Goal: Task Accomplishment & Management: Use online tool/utility

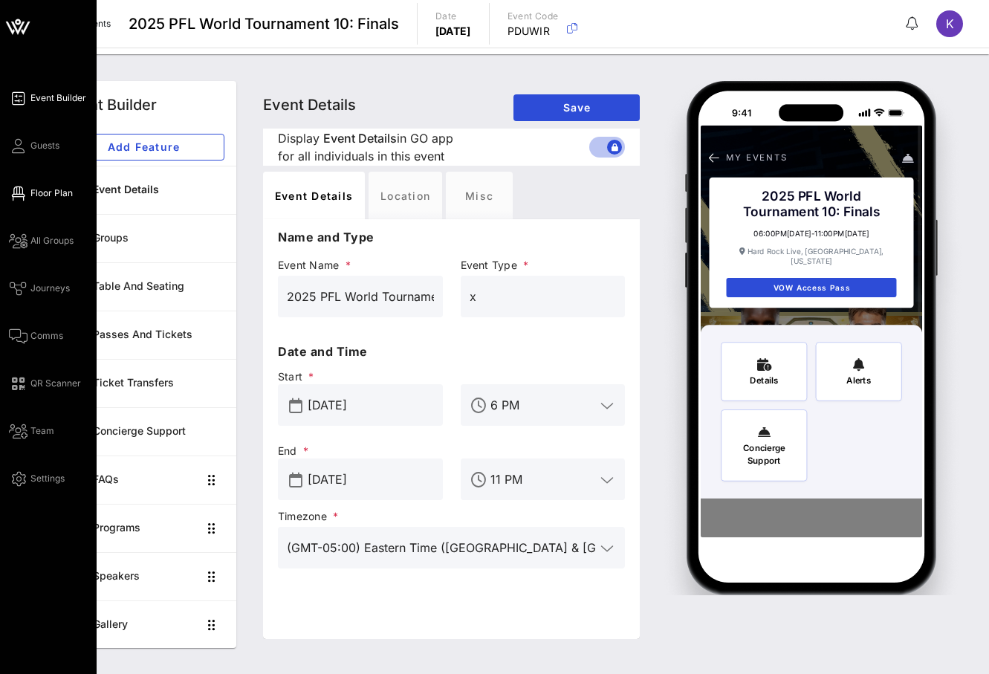
click at [49, 199] on span "Floor Plan" at bounding box center [51, 193] width 42 height 13
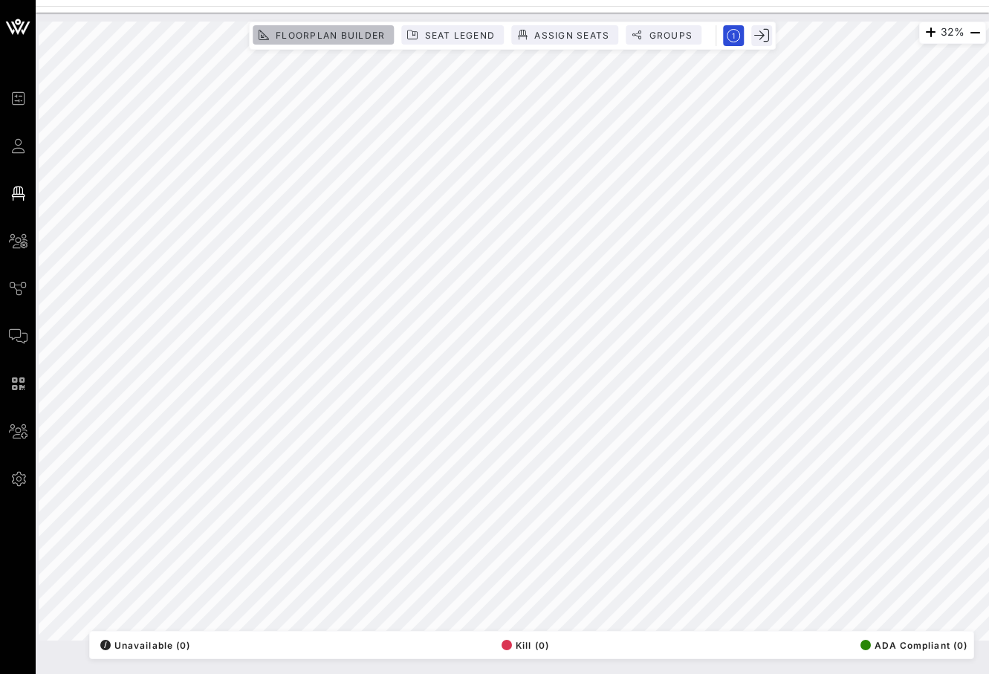
click at [372, 33] on span "Floorplan Builder" at bounding box center [330, 35] width 110 height 11
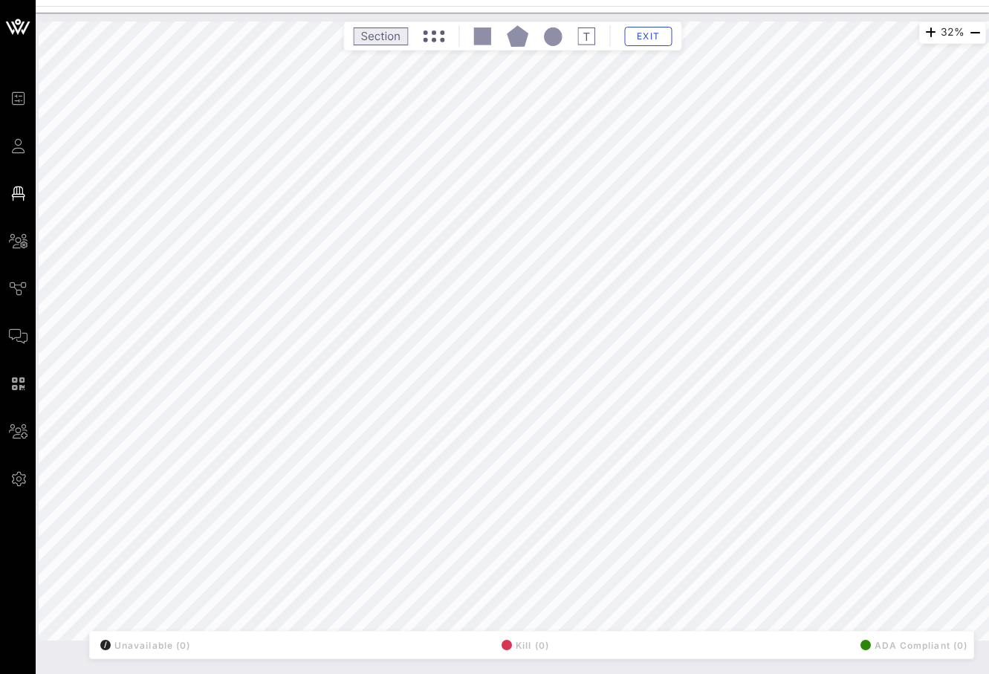
click at [253, 673] on html "Event Builder Guests Floor Plan All Groups Journeys Comms QR Scanner Team Setti…" at bounding box center [494, 337] width 989 height 674
click at [484, 36] on rect at bounding box center [481, 35] width 17 height 17
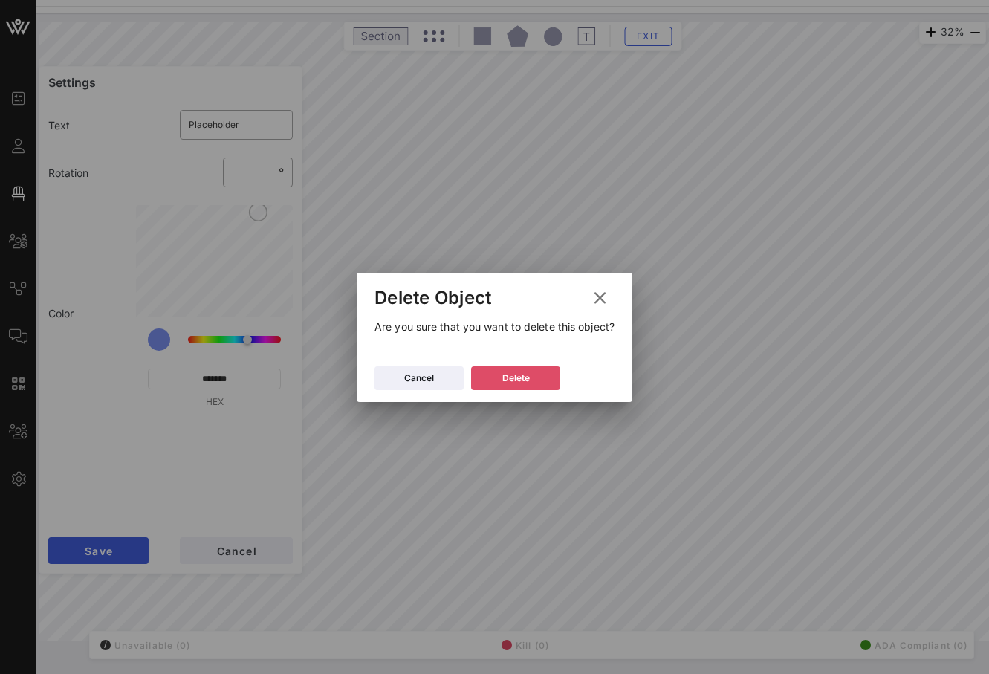
click at [517, 380] on icon at bounding box center [516, 378] width 13 height 13
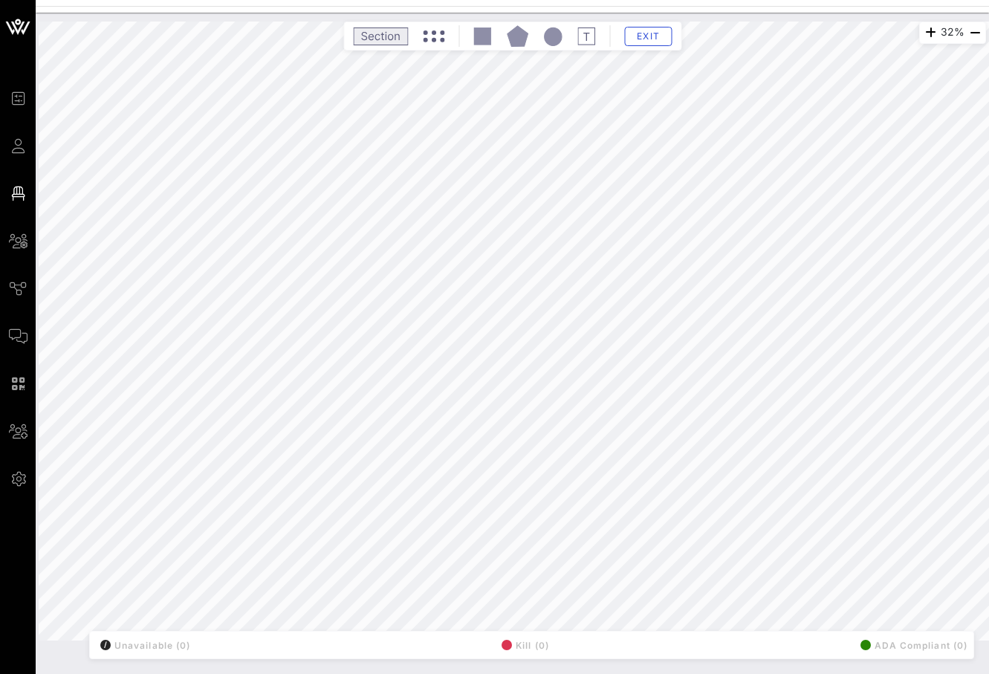
click at [395, 40] on rect at bounding box center [381, 35] width 54 height 17
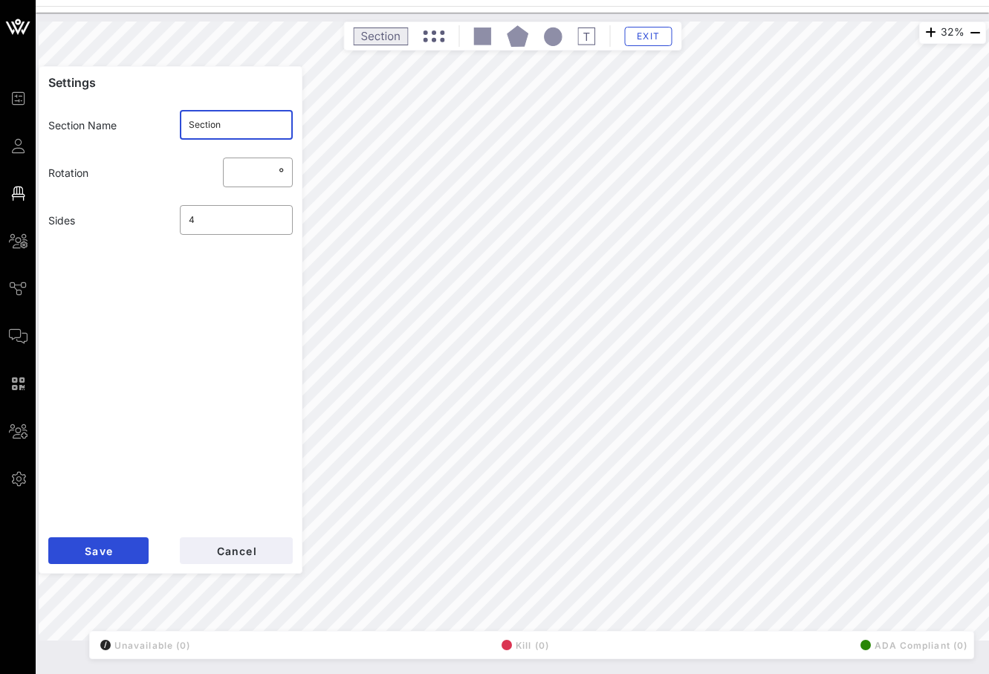
drag, startPoint x: 229, startPoint y: 131, endPoint x: 177, endPoint y: 121, distance: 52.9
click at [177, 121] on div "​ Section" at bounding box center [237, 125] width 132 height 48
drag, startPoint x: 236, startPoint y: 117, endPoint x: 246, endPoint y: 129, distance: 16.4
click at [246, 129] on input "Section" at bounding box center [237, 125] width 96 height 24
type input "Suite 9"
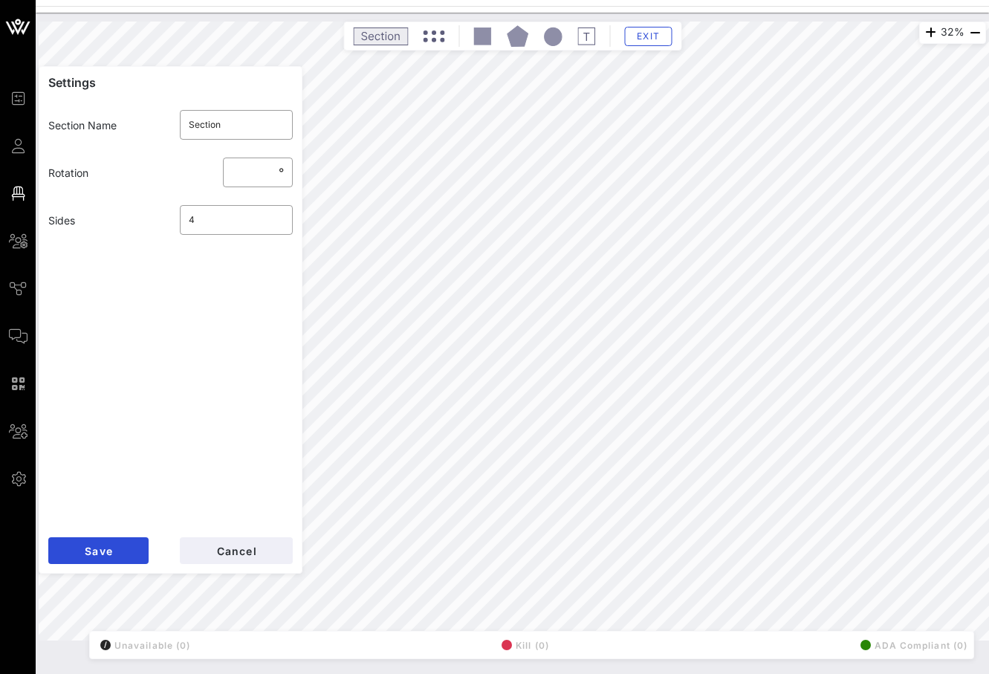
click at [418, 22] on div "Floorplan Builder Seat Legend Assign Seats Groups Exit" at bounding box center [512, 36] width 338 height 29
click at [430, 45] on div "Exit" at bounding box center [512, 36] width 331 height 22
click at [430, 43] on div "Exit" at bounding box center [512, 36] width 331 height 22
click at [434, 39] on circle at bounding box center [433, 39] width 4 height 4
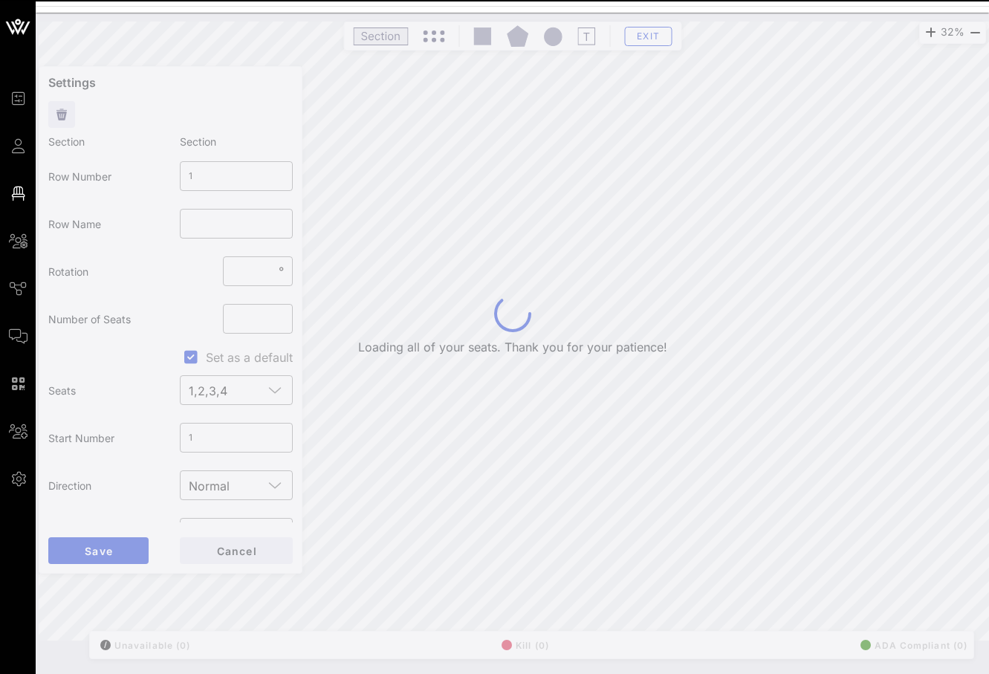
type input "2"
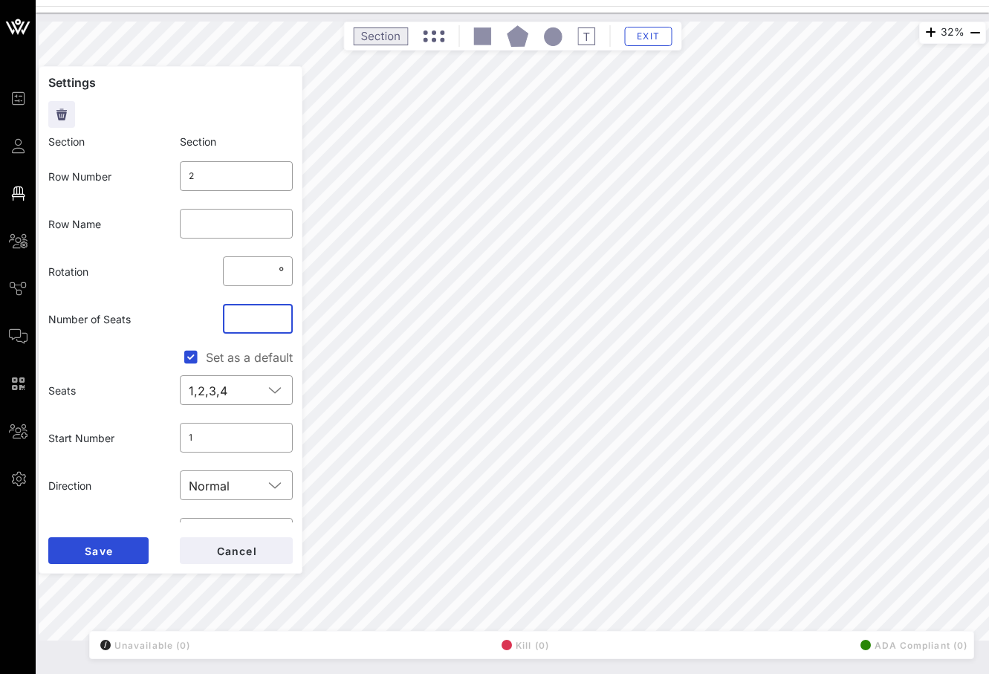
drag, startPoint x: 253, startPoint y: 320, endPoint x: 237, endPoint y: 320, distance: 16.3
click at [237, 320] on input "**" at bounding box center [258, 319] width 52 height 24
drag, startPoint x: 226, startPoint y: 429, endPoint x: 205, endPoint y: 439, distance: 23.3
click at [205, 440] on input "1" at bounding box center [237, 438] width 96 height 24
type input "11"
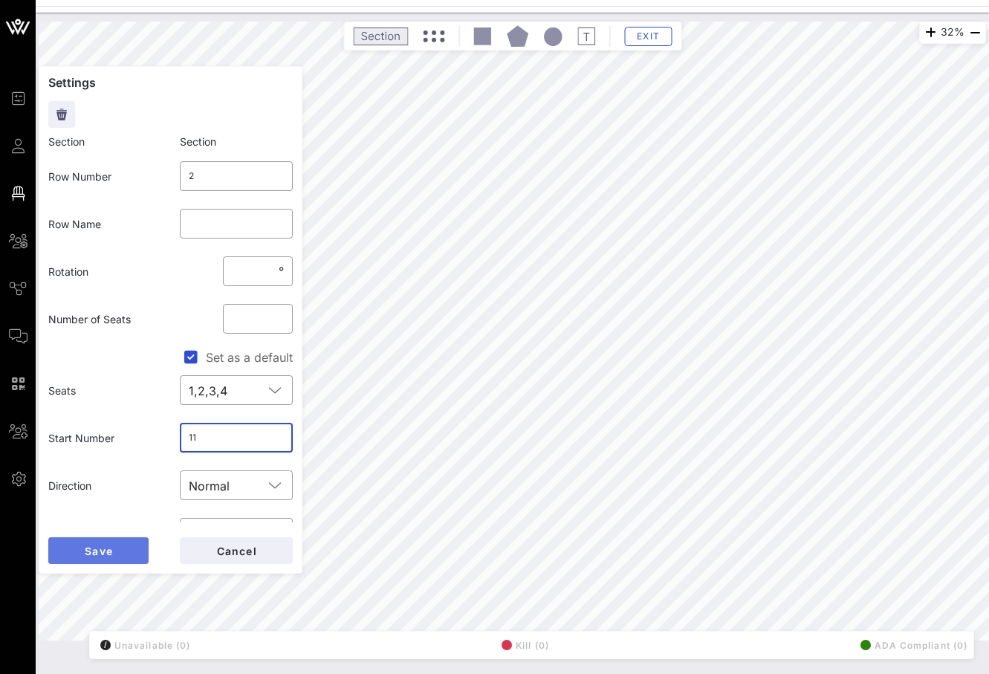
click at [114, 546] on button "Save" at bounding box center [98, 550] width 100 height 27
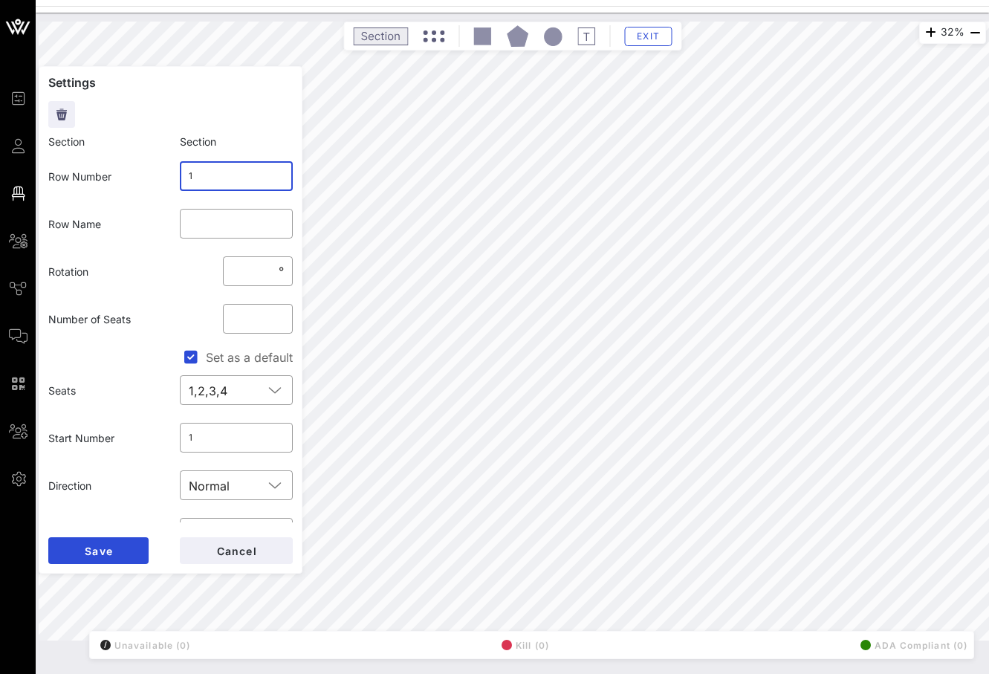
drag, startPoint x: 220, startPoint y: 175, endPoint x: 155, endPoint y: 175, distance: 64.6
click at [155, 175] on div "Row Number ​ 1" at bounding box center [170, 176] width 262 height 48
type input "Suite 8"
click button "Save" at bounding box center [98, 550] width 100 height 27
type input "2"
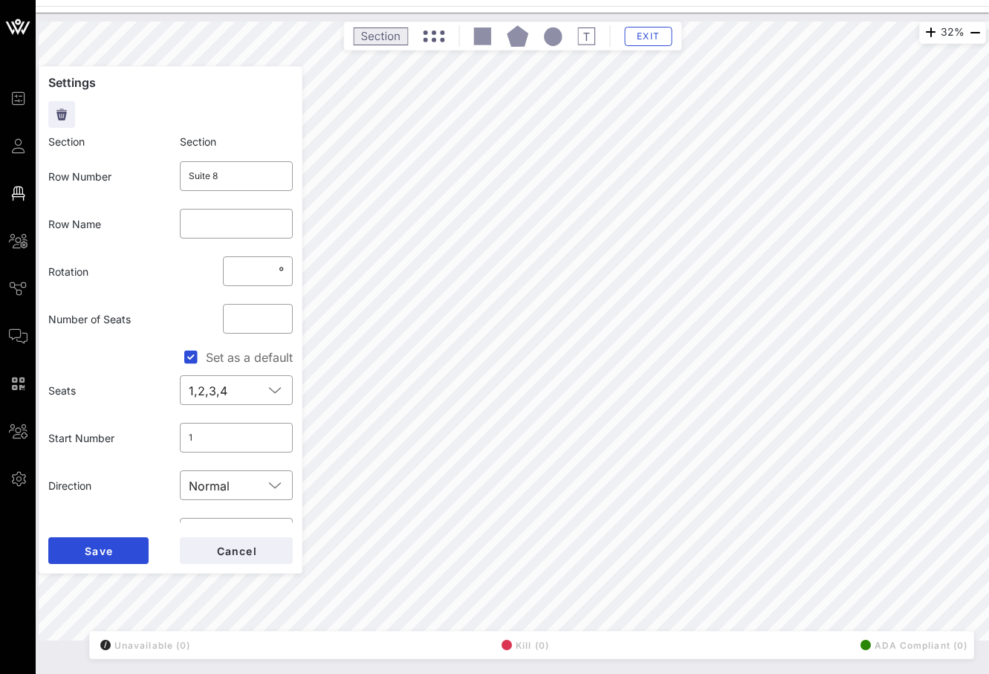
type input "11"
drag, startPoint x: 223, startPoint y: 172, endPoint x: 148, endPoint y: 173, distance: 75.1
click at [148, 173] on div "Row Number ​ 2" at bounding box center [170, 176] width 262 height 48
type input "Suite 8"
drag, startPoint x: 203, startPoint y: 182, endPoint x: 153, endPoint y: 177, distance: 50.1
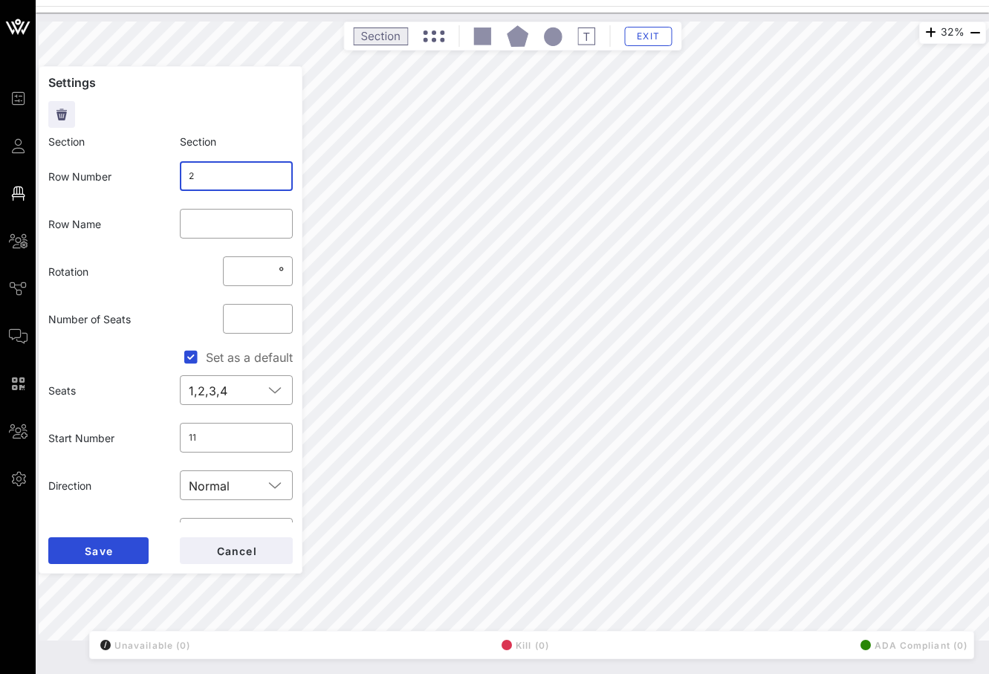
click at [153, 177] on div "Row Number ​ 2" at bounding box center [170, 176] width 262 height 48
type input "Suite 8"
click button "Save" at bounding box center [98, 550] width 100 height 27
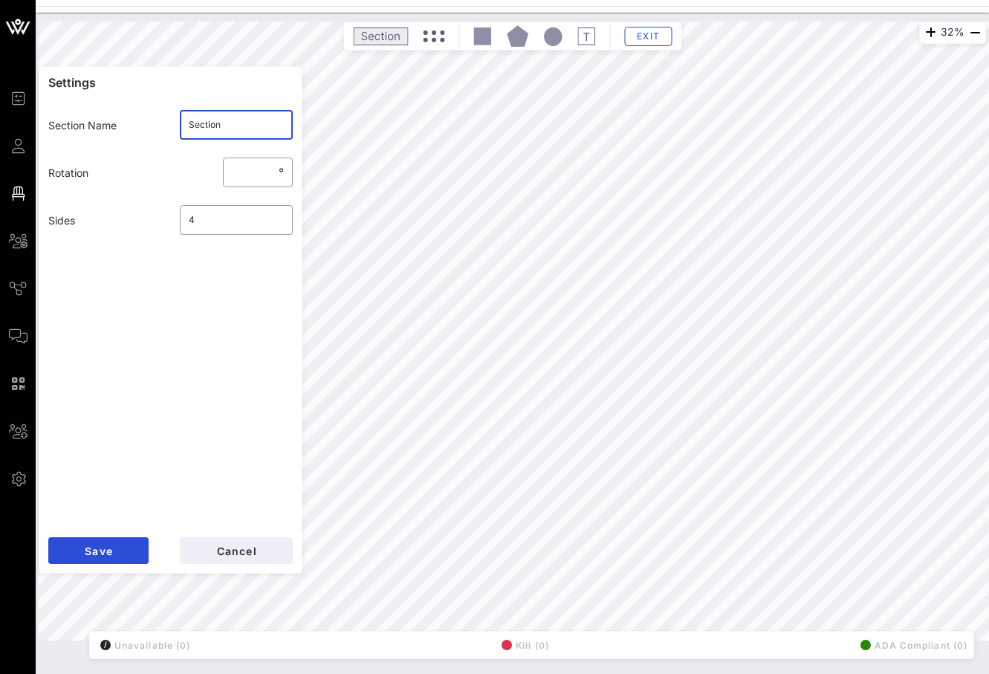
drag, startPoint x: 247, startPoint y: 127, endPoint x: 147, endPoint y: 120, distance: 100.5
click at [147, 120] on div "Section Name ​ Section" at bounding box center [170, 125] width 262 height 48
type input "Suite 8"
click at [95, 552] on span "Save" at bounding box center [98, 551] width 29 height 13
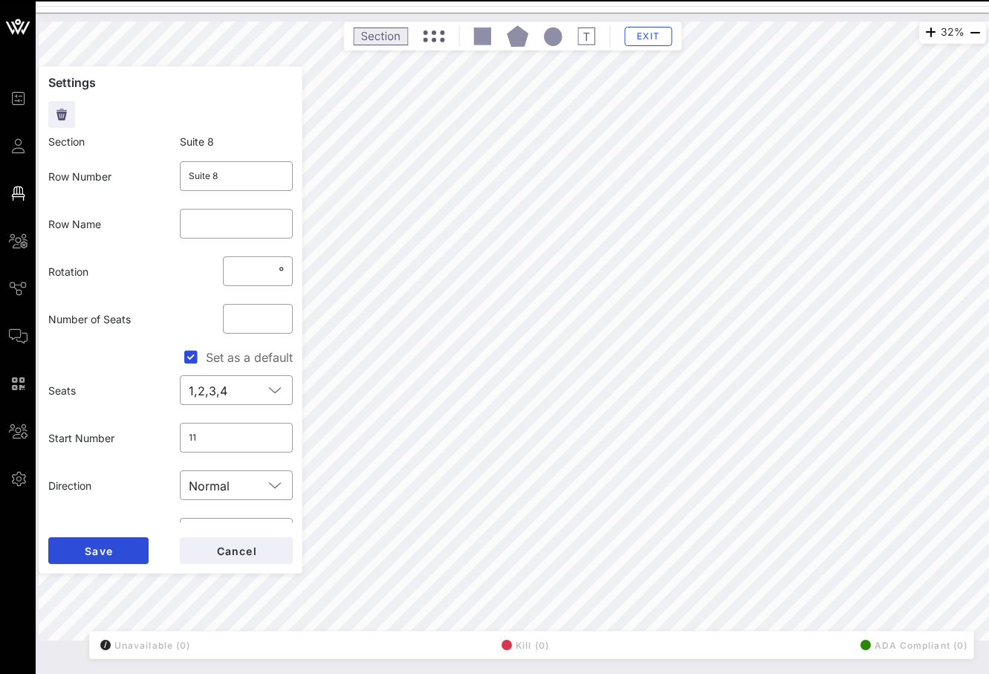
type input "1"
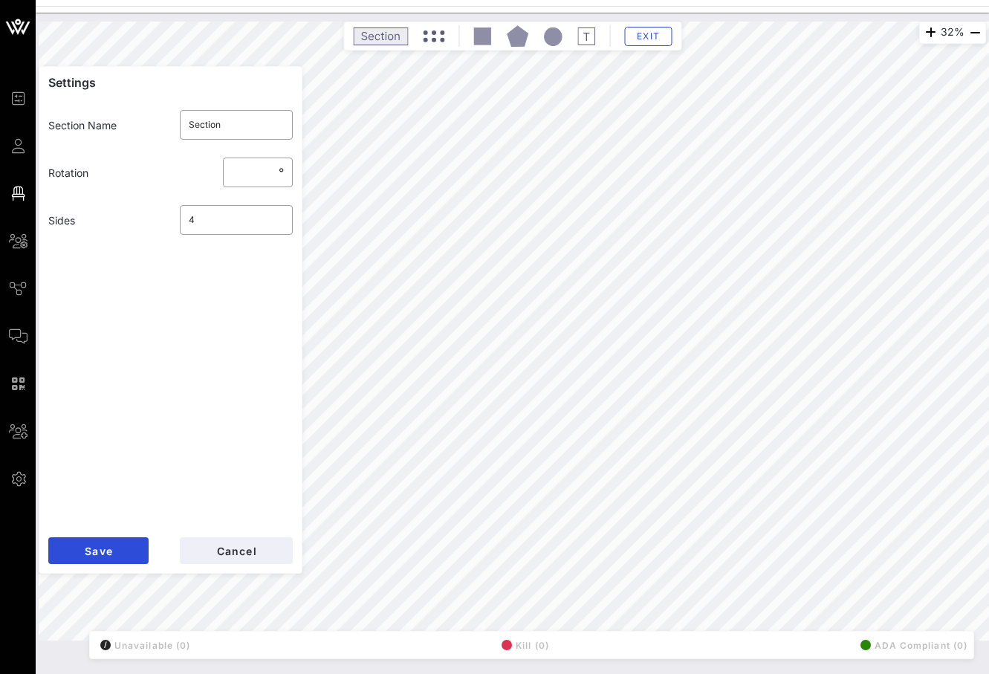
click at [435, 30] on icon at bounding box center [434, 36] width 22 height 12
drag, startPoint x: 231, startPoint y: 125, endPoint x: 144, endPoint y: 117, distance: 87.3
click at [144, 117] on div "Section Name ​ Section" at bounding box center [170, 125] width 262 height 48
type input "Suite 9"
click at [111, 545] on span "Save" at bounding box center [98, 551] width 29 height 13
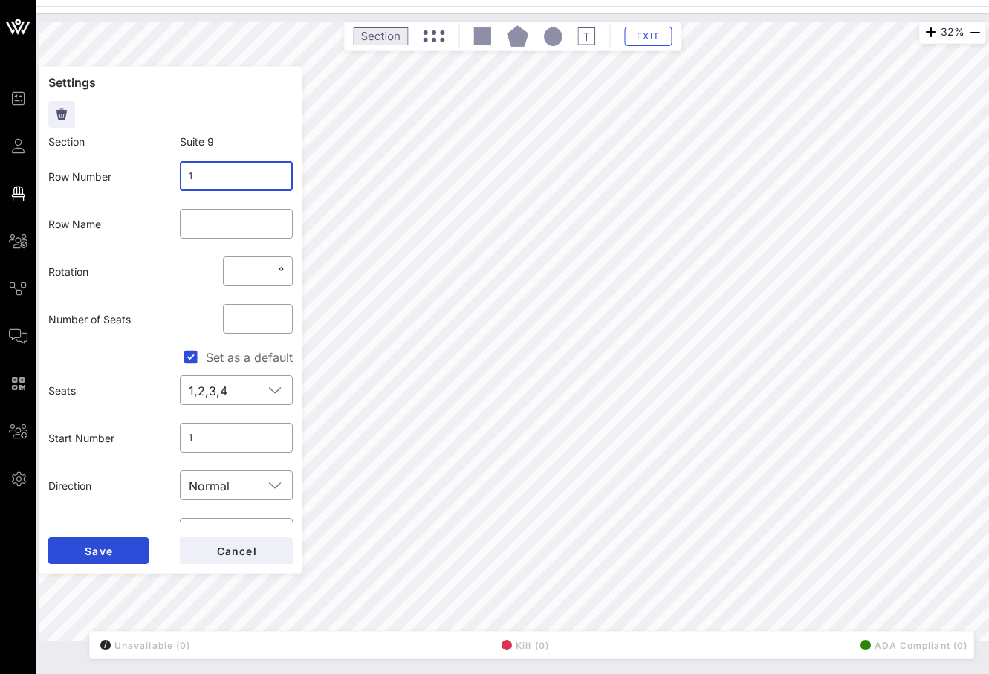
drag, startPoint x: 218, startPoint y: 178, endPoint x: 138, endPoint y: 178, distance: 80.3
click at [138, 178] on div "Row Number ​ 1" at bounding box center [170, 176] width 262 height 48
type input "Suite 9"
click at [127, 548] on button "Save" at bounding box center [98, 550] width 100 height 27
drag, startPoint x: 213, startPoint y: 175, endPoint x: 163, endPoint y: 173, distance: 49.1
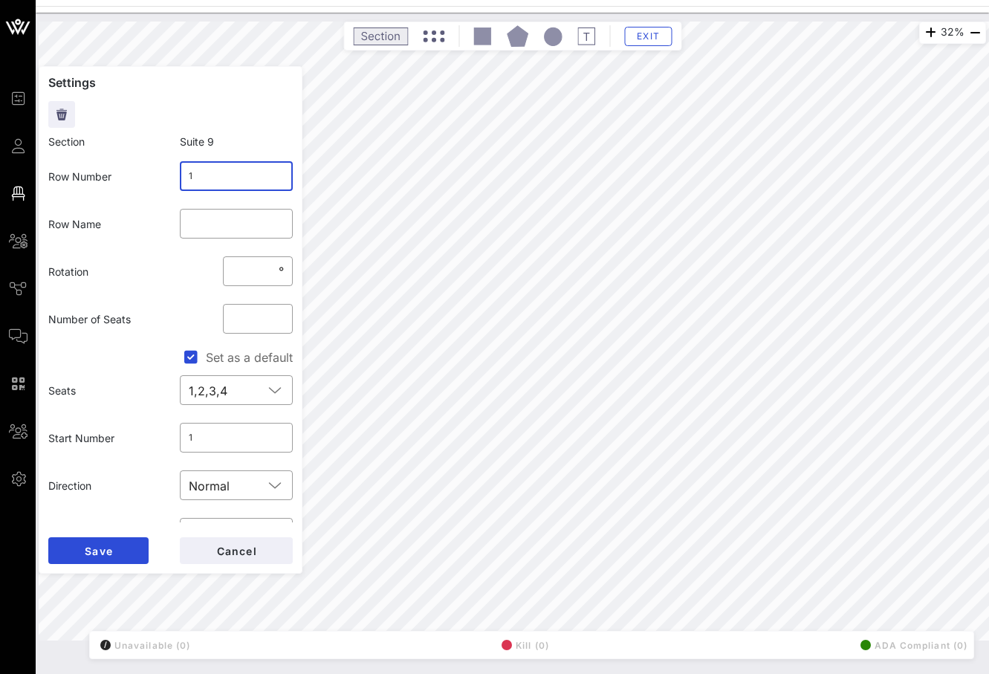
click at [163, 174] on div "Row Number ​ 1" at bounding box center [170, 176] width 262 height 48
type input "Suite 9"
drag, startPoint x: 245, startPoint y: 322, endPoint x: 220, endPoint y: 322, distance: 25.3
click at [220, 322] on div "​ **" at bounding box center [258, 319] width 88 height 48
type input "**"
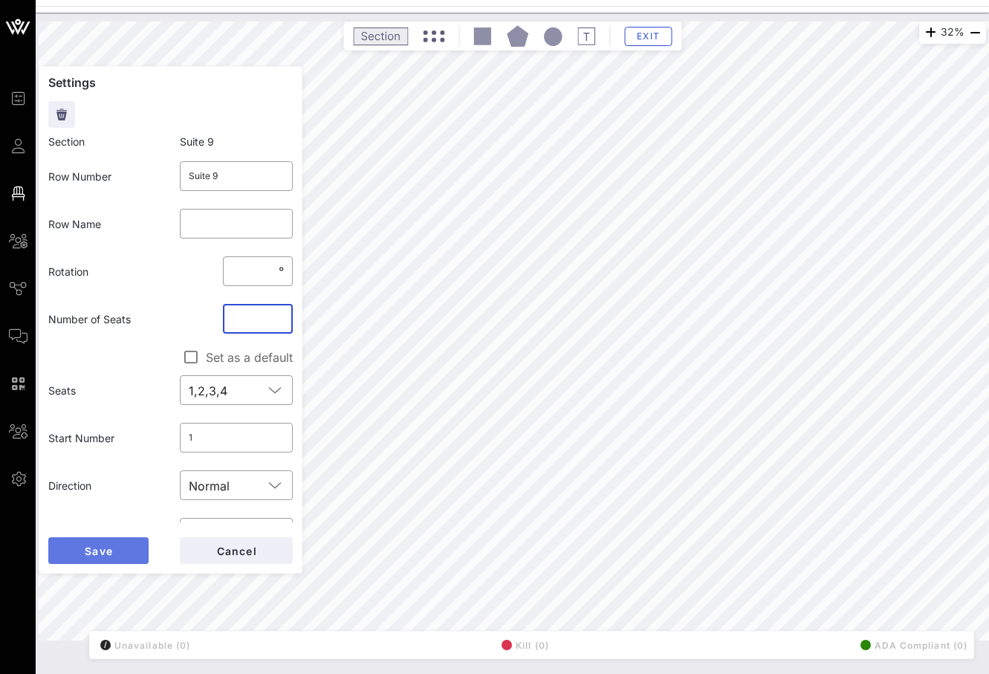
click at [116, 557] on button "Save" at bounding box center [98, 550] width 100 height 27
click at [247, 307] on input "**" at bounding box center [258, 319] width 52 height 24
click at [245, 313] on input "**" at bounding box center [258, 319] width 52 height 24
type input "**"
click at [212, 440] on input "1" at bounding box center [237, 438] width 96 height 24
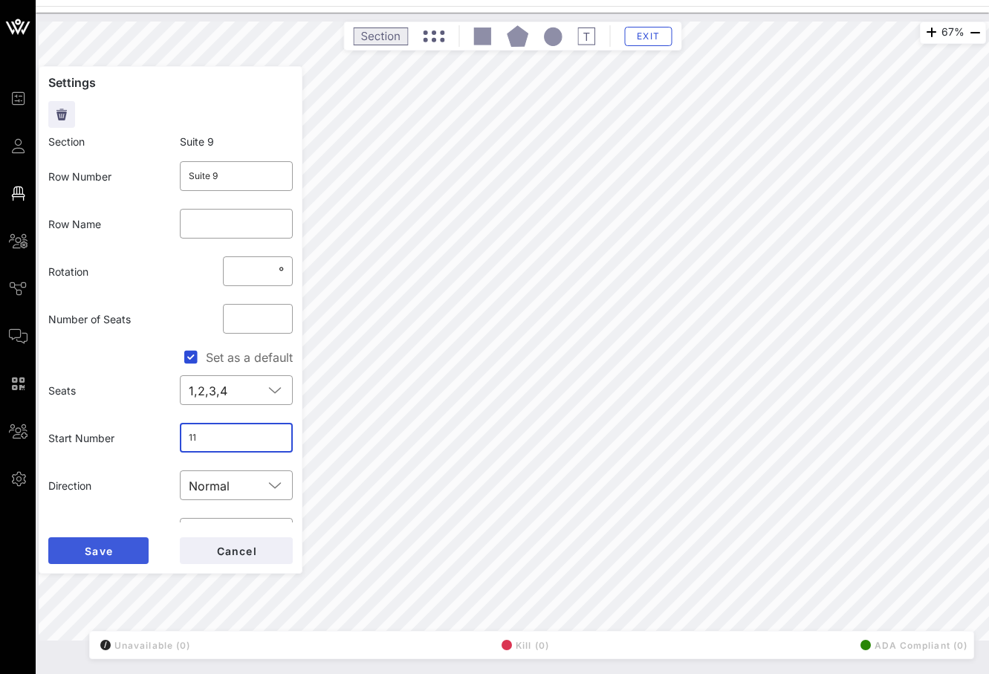
type input "11"
click at [102, 554] on span "Save" at bounding box center [98, 551] width 29 height 13
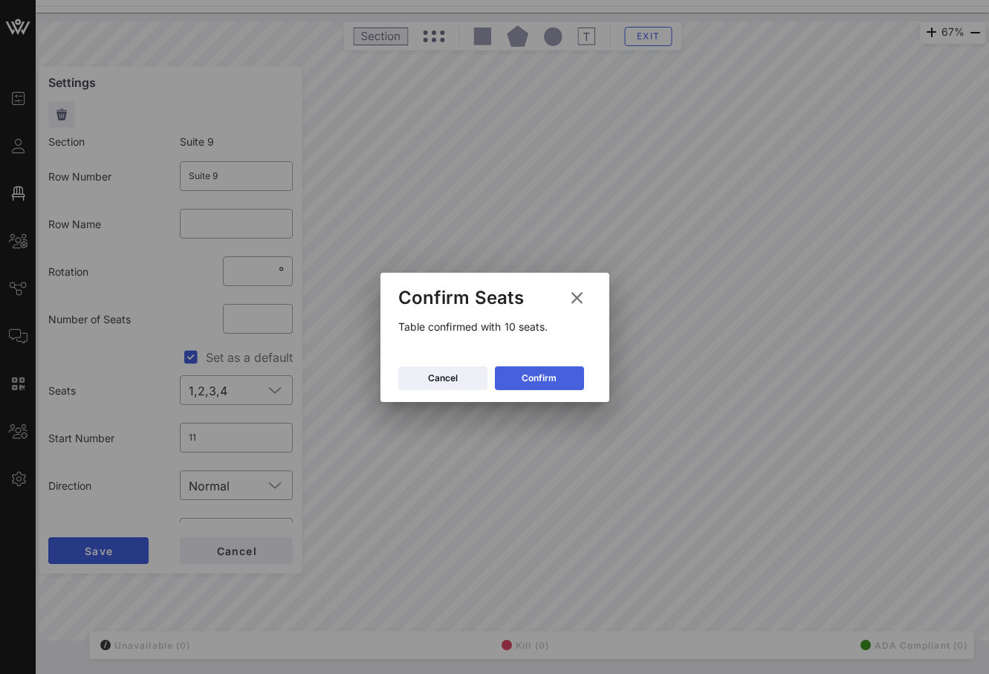
click at [561, 371] on button "Confirm" at bounding box center [539, 378] width 89 height 24
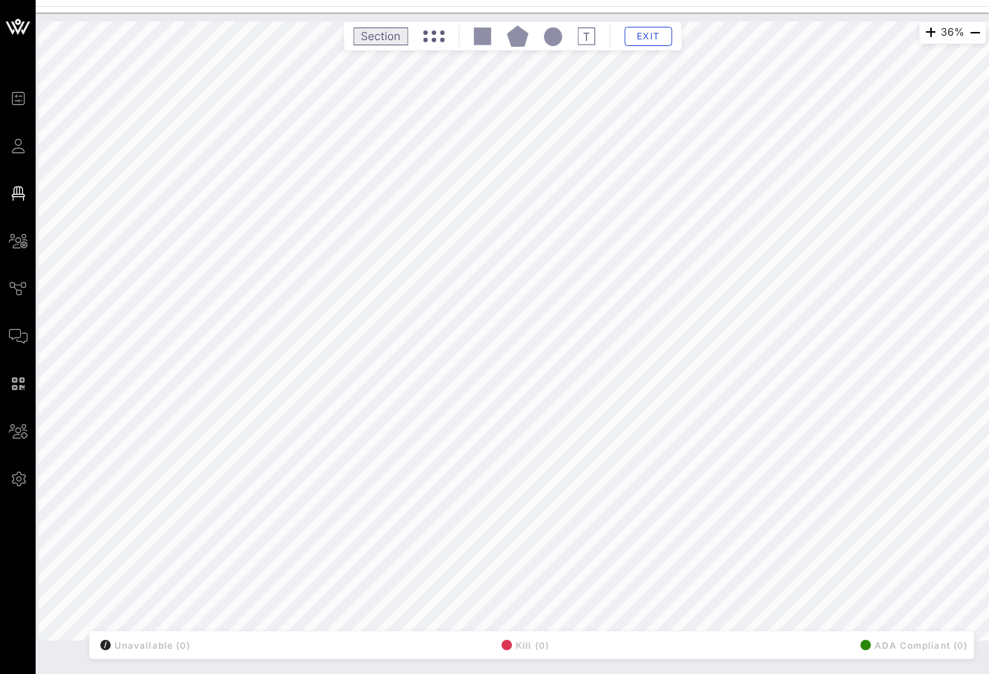
click at [733, 0] on html "Event Builder Guests Floor Plan All Groups Journeys Comms QR Scanner Team Setti…" at bounding box center [494, 337] width 989 height 674
click at [278, 641] on div "29% Floorplan Builder Seat Legend Assign Seats Groups Exit All Reserved Shared …" at bounding box center [512, 331] width 947 height 619
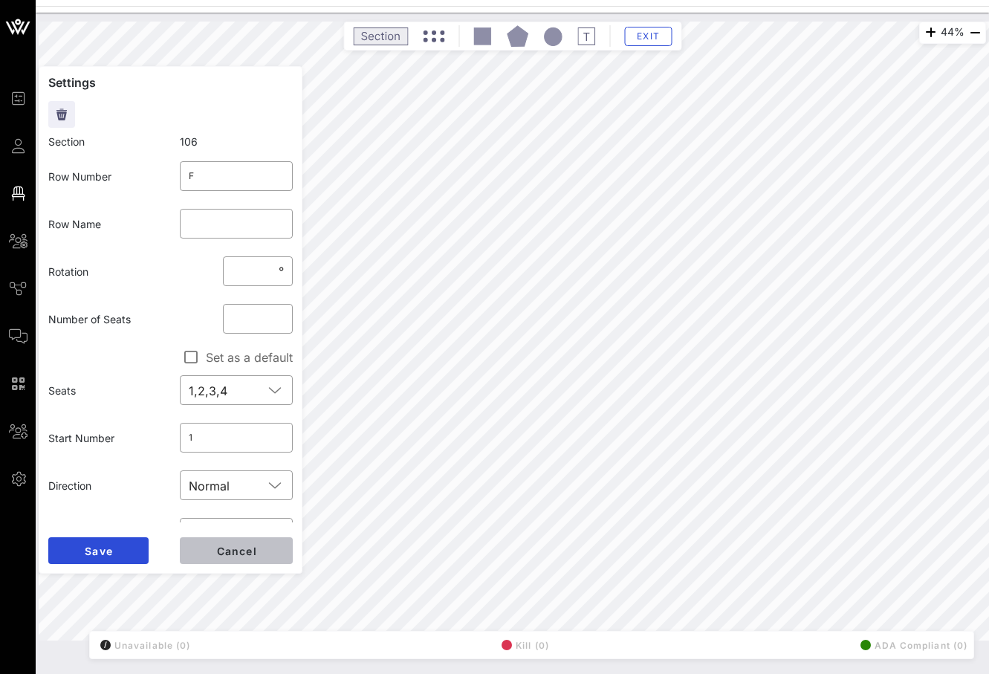
click at [241, 545] on span "Cancel" at bounding box center [236, 551] width 42 height 13
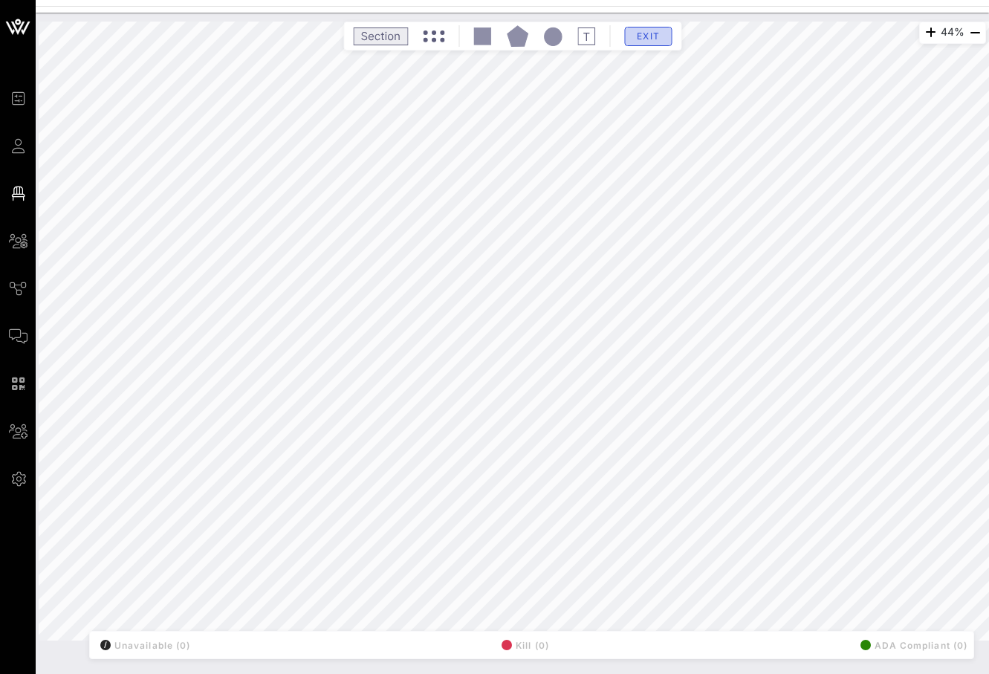
click at [644, 29] on button "Exit" at bounding box center [648, 36] width 48 height 19
